Goal: Navigation & Orientation: Find specific page/section

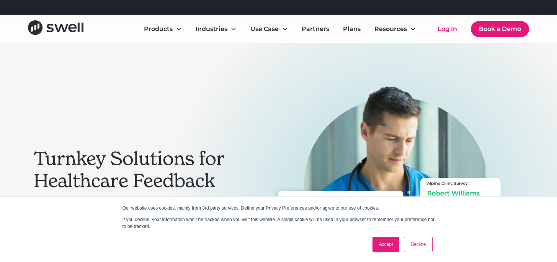
click at [389, 244] on link "Accept" at bounding box center [386, 244] width 27 height 15
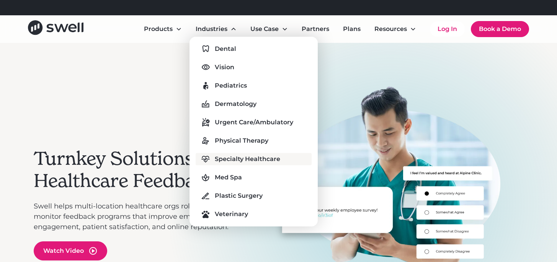
click at [226, 161] on div "Specialty Healthcare" at bounding box center [248, 159] width 66 height 9
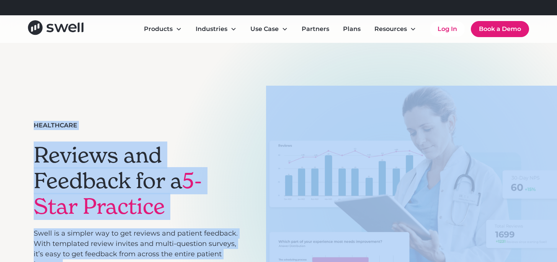
drag, startPoint x: 528, startPoint y: 186, endPoint x: -16, endPoint y: 44, distance: 562.1
click at [0, 44] on html "Refer a clinic, get $300! Learn More Products Online Reputation Management Pati…" at bounding box center [278, 131] width 557 height 262
click at [42, 56] on div "Healthcare Reviews and Feedback for a 5-Star Practice Swell is a simpler way to…" at bounding box center [279, 202] width 490 height 318
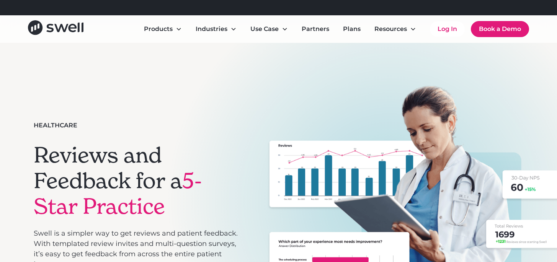
click at [42, 56] on div "Healthcare Reviews and Feedback for a 5-Star Practice Swell is a simpler way to…" at bounding box center [279, 202] width 490 height 318
click at [50, 27] on icon "home" at bounding box center [56, 27] width 56 height 15
